Goal: Task Accomplishment & Management: Manage account settings

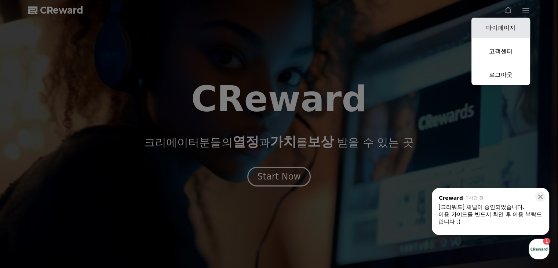
click at [504, 33] on link "마이페이지" at bounding box center [501, 28] width 59 height 21
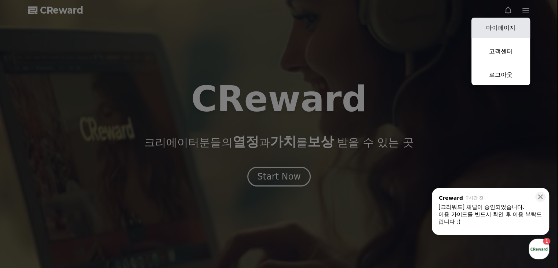
select select "**********"
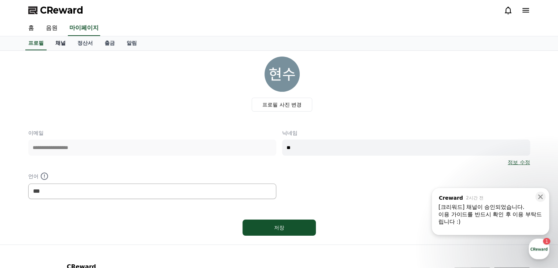
click at [58, 44] on link "채널" at bounding box center [61, 43] width 22 height 14
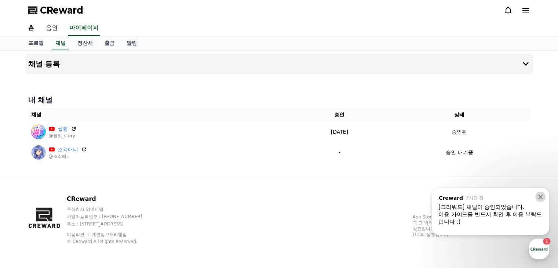
click at [544, 197] on button at bounding box center [541, 197] width 10 height 10
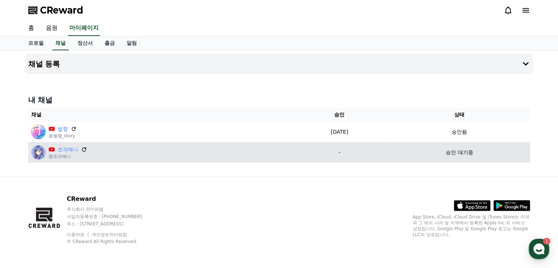
click at [83, 148] on icon at bounding box center [84, 149] width 7 height 7
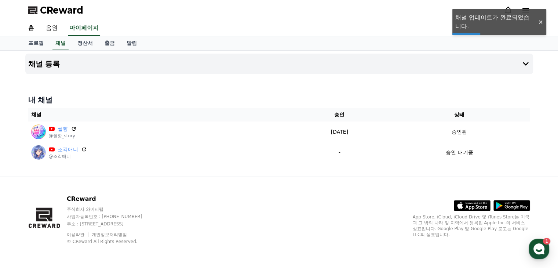
click at [539, 22] on div at bounding box center [541, 22] width 12 height 7
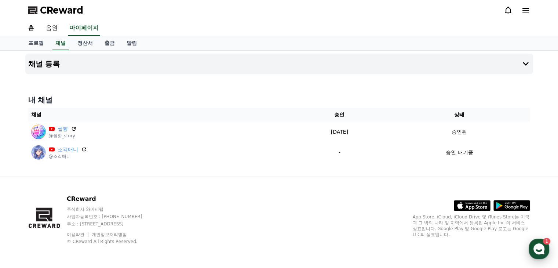
click at [542, 252] on use "button" at bounding box center [539, 248] width 11 height 11
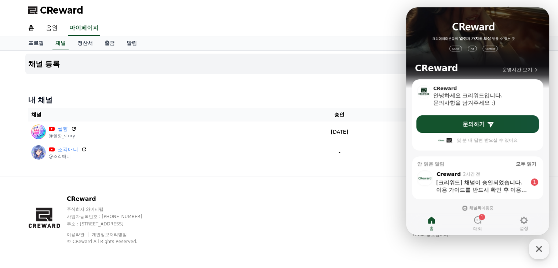
click at [482, 186] on div "이용 가이드를 반드시 확인 후 이용 부탁드립니다 :)" at bounding box center [482, 189] width 91 height 7
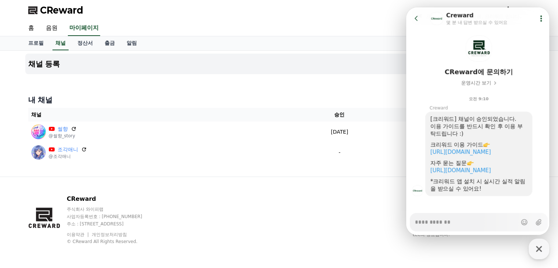
scroll to position [36, 0]
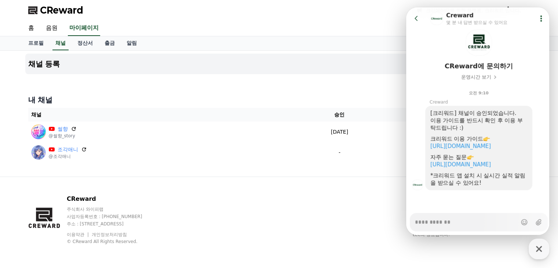
type textarea "*"
click at [418, 20] on icon at bounding box center [416, 18] width 7 height 7
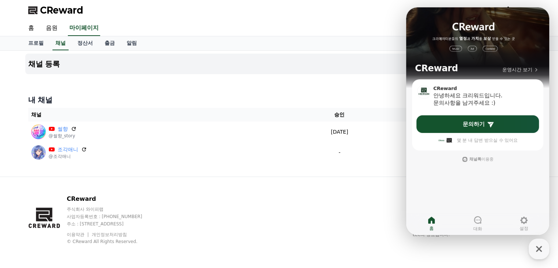
click at [330, 177] on div "CReward 주식회사 와이피랩 사업자등록번호 : [PHONE_NUMBER] 주소 : [STREET_ADDRESS] 이용약관 개인정보처리방침 …" at bounding box center [279, 222] width 558 height 91
click at [536, 249] on icon "button" at bounding box center [539, 248] width 13 height 13
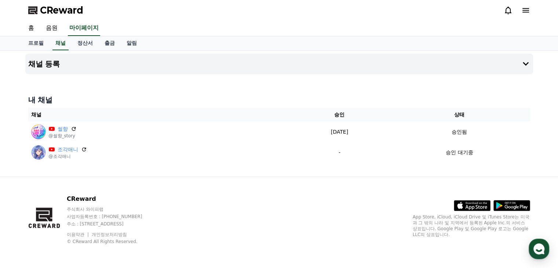
click at [529, 239] on button "CReward 상담 버튼" at bounding box center [539, 249] width 21 height 21
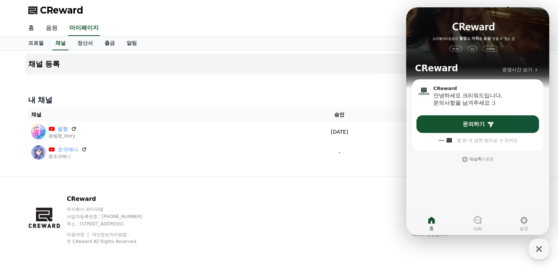
click at [343, 43] on div "프로필 채널 정산서 출금 알림" at bounding box center [279, 43] width 514 height 14
